Goal: Task Accomplishment & Management: Manage account settings

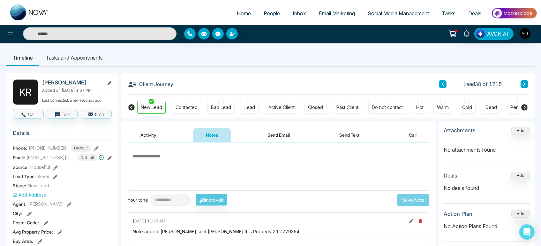
click at [109, 159] on icon at bounding box center [109, 158] width 4 height 4
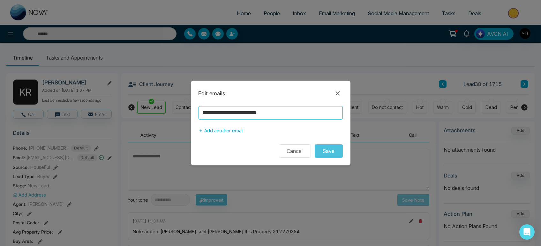
drag, startPoint x: 306, startPoint y: 117, endPoint x: 184, endPoint y: 120, distance: 123.0
click at [184, 120] on div "**********" at bounding box center [270, 123] width 541 height 246
click at [338, 92] on icon at bounding box center [337, 94] width 4 height 4
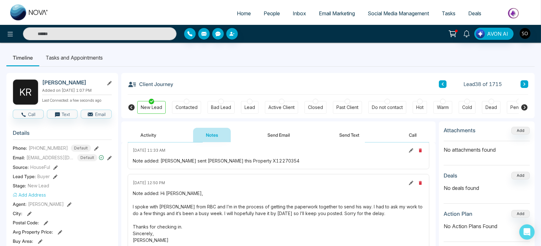
scroll to position [35, 0]
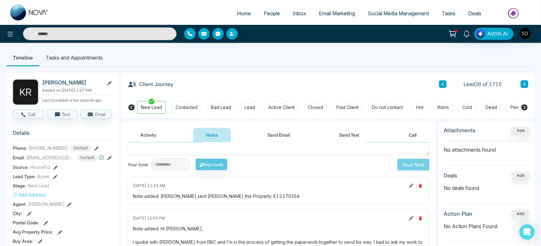
click at [409, 188] on icon at bounding box center [411, 186] width 4 height 4
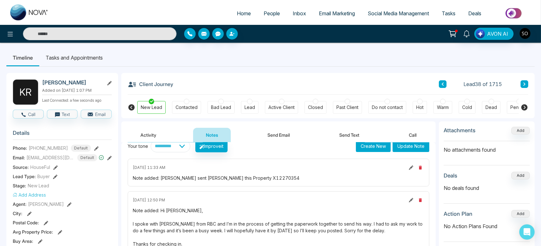
scroll to position [71, 0]
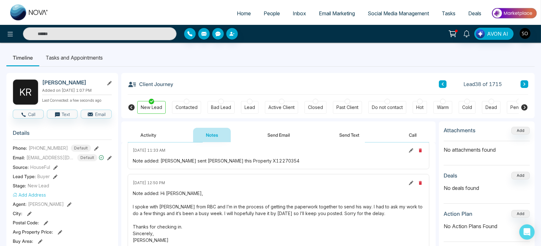
click at [250, 161] on div "Note added: [PERSON_NAME] sent [PERSON_NAME] this Property X12270354" at bounding box center [278, 161] width 291 height 7
click at [252, 163] on div "Note added: [PERSON_NAME] sent [PERSON_NAME] this Property X12270354" at bounding box center [278, 161] width 291 height 7
click at [409, 153] on icon at bounding box center [411, 150] width 4 height 4
click at [409, 152] on icon at bounding box center [411, 150] width 4 height 4
click at [254, 163] on div "Note added: [PERSON_NAME] sent [PERSON_NAME] this Property X12270354" at bounding box center [278, 161] width 291 height 7
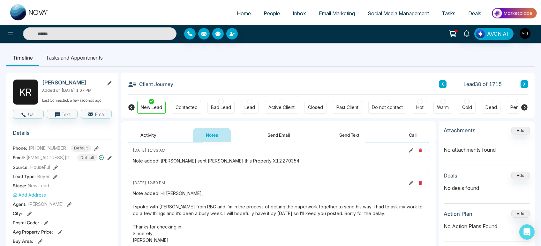
click at [243, 160] on div "[DATE] 11:33 AM Note added: [PERSON_NAME] sent [PERSON_NAME] this Property X122…" at bounding box center [279, 156] width 302 height 28
click at [251, 162] on div "Note added: [PERSON_NAME] sent [PERSON_NAME] this Property X12270354" at bounding box center [278, 161] width 291 height 7
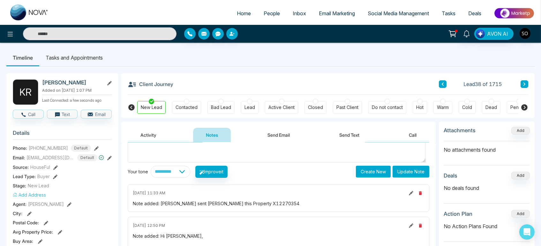
scroll to position [0, 0]
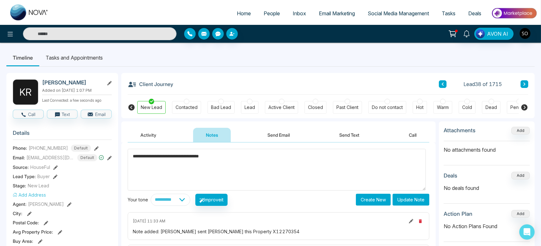
click at [225, 158] on textarea "**********" at bounding box center [277, 170] width 298 height 42
paste textarea "*********"
type textarea "**********"
click at [413, 201] on button "Update Note" at bounding box center [411, 200] width 37 height 12
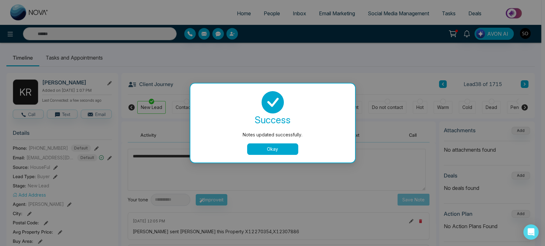
click at [267, 150] on button "Okay" at bounding box center [272, 149] width 51 height 11
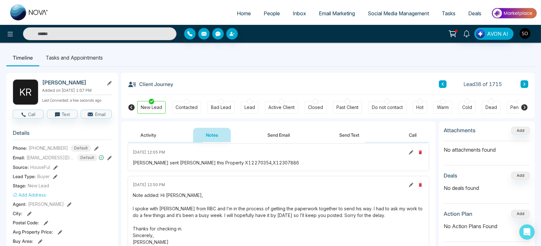
scroll to position [71, 0]
